Goal: Transaction & Acquisition: Purchase product/service

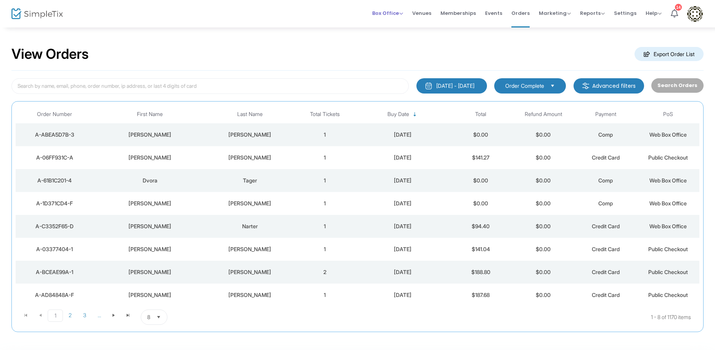
click at [379, 13] on span "Box Office" at bounding box center [387, 13] width 31 height 7
click at [387, 22] on li "Sell Tickets" at bounding box center [399, 25] width 55 height 15
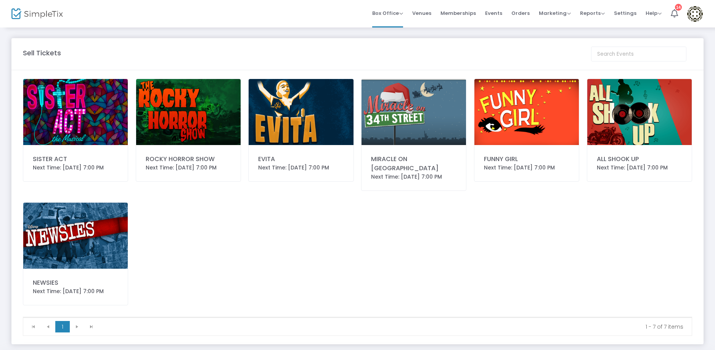
click at [70, 110] on img at bounding box center [75, 112] width 105 height 66
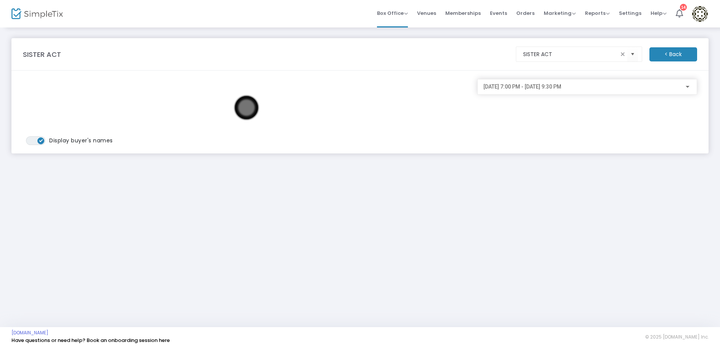
click at [684, 82] on div "8/15/2025 @ 7:00 PM - 8/15/2025 @ 9:30 PM" at bounding box center [587, 85] width 208 height 14
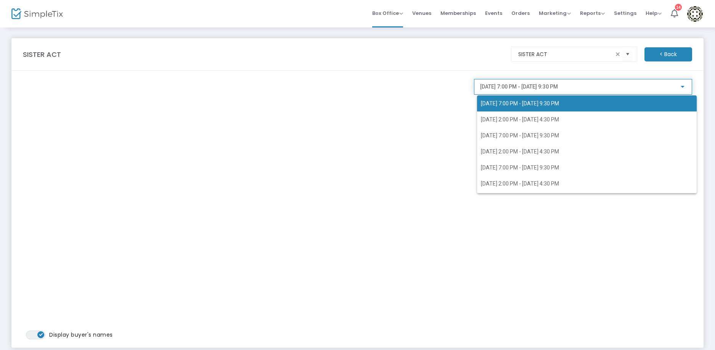
scroll to position [31, 0]
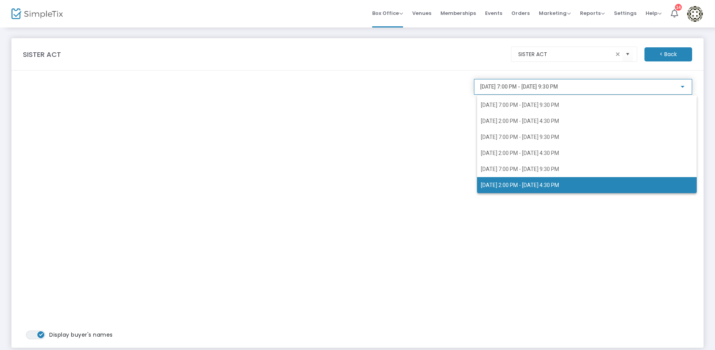
click at [531, 185] on span "8/24/2025 @ 2:00 PM - 8/24/2025 @ 4:30 PM" at bounding box center [520, 185] width 78 height 6
